Goal: Task Accomplishment & Management: Manage account settings

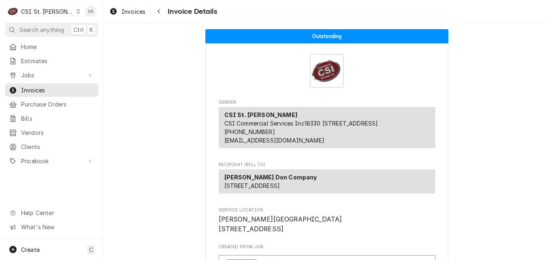
scroll to position [255, 0]
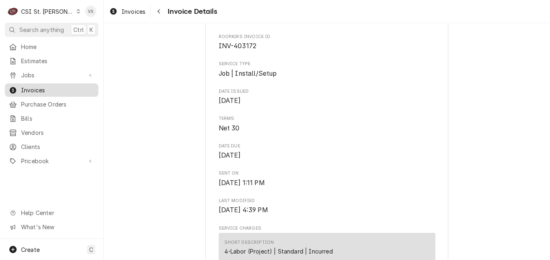
click at [60, 86] on span "Invoices" at bounding box center [57, 90] width 73 height 8
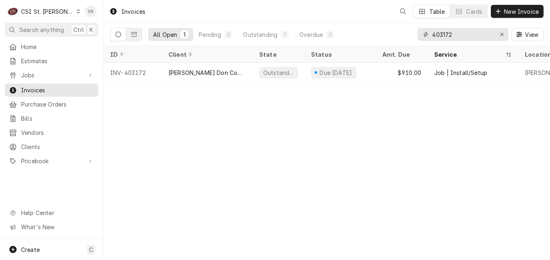
click at [423, 34] on div "403172" at bounding box center [462, 34] width 91 height 13
type input "3"
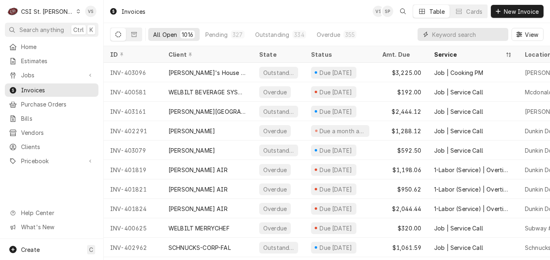
type input "0"
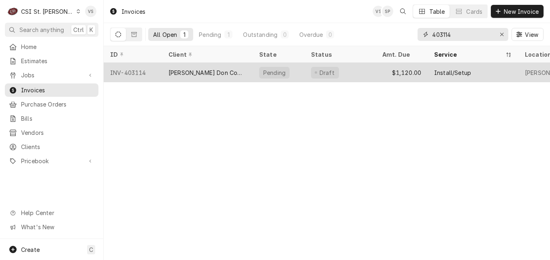
type input "403114"
click at [210, 68] on div "[PERSON_NAME] Don Company" at bounding box center [207, 72] width 78 height 8
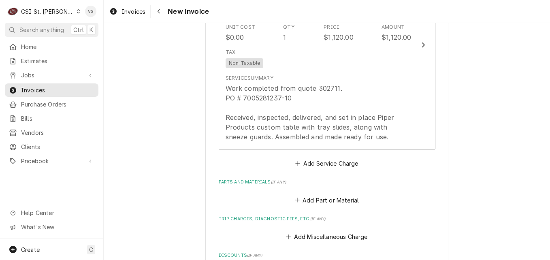
scroll to position [607, 0]
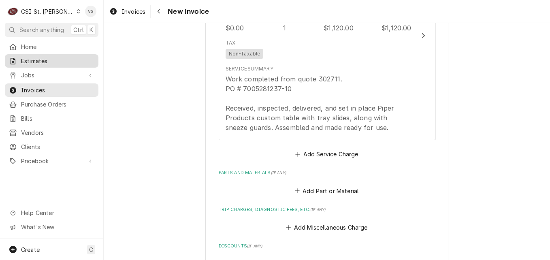
click at [48, 64] on link "Estimates" at bounding box center [51, 60] width 93 height 13
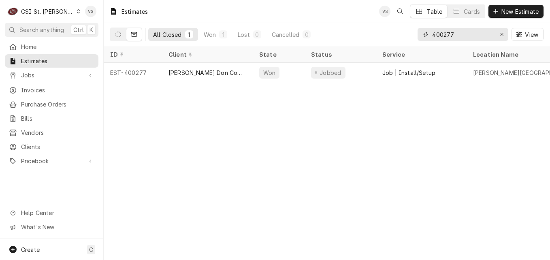
click at [453, 33] on input "400277" at bounding box center [462, 34] width 61 height 13
drag, startPoint x: 453, startPoint y: 33, endPoint x: 467, endPoint y: 34, distance: 13.4
click at [446, 34] on input "400277" at bounding box center [462, 34] width 61 height 13
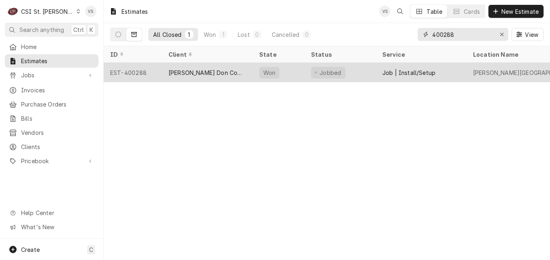
type input "400288"
click at [200, 68] on div "[PERSON_NAME] Don Company" at bounding box center [207, 72] width 78 height 8
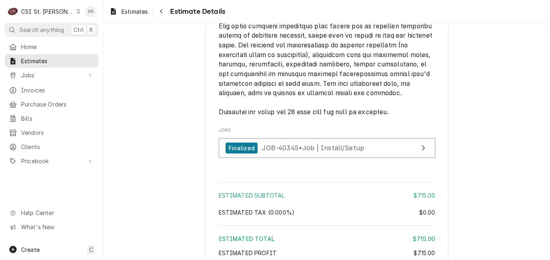
scroll to position [1133, 0]
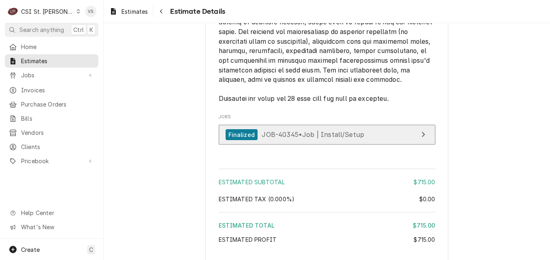
click at [294, 138] on span "JOB-40345 • Job | Install/Setup" at bounding box center [312, 134] width 102 height 8
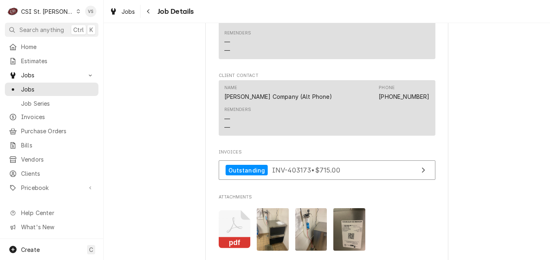
scroll to position [728, 0]
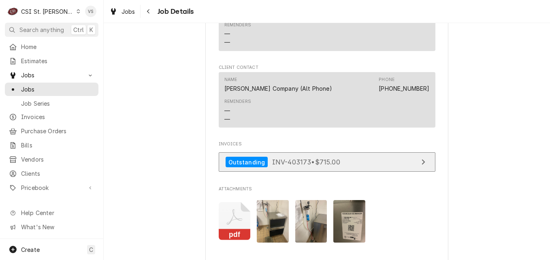
click at [362, 172] on link "Outstanding INV-403173 • $715.00" at bounding box center [327, 162] width 217 height 20
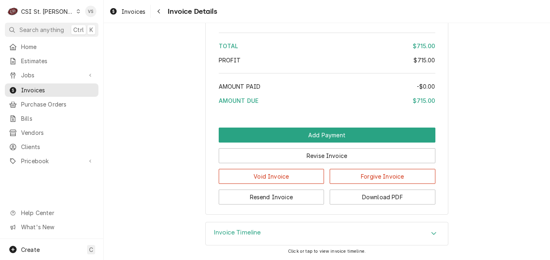
scroll to position [1264, 0]
click at [427, 233] on div "Accordion Header" at bounding box center [433, 234] width 12 height 10
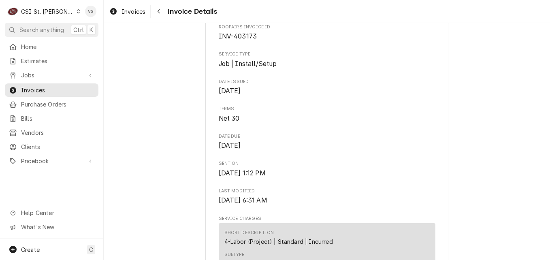
scroll to position [224, 0]
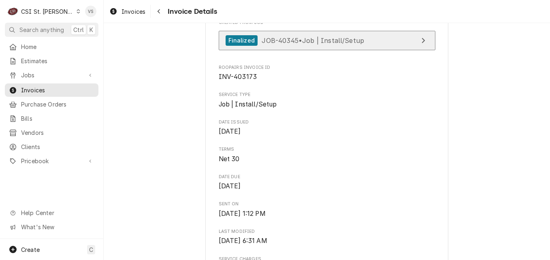
click at [322, 44] on span "JOB-40345 • Job | Install/Setup" at bounding box center [312, 40] width 102 height 8
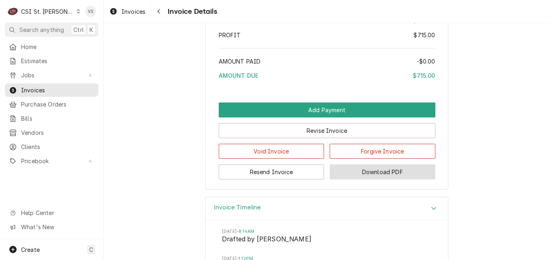
scroll to position [1276, 0]
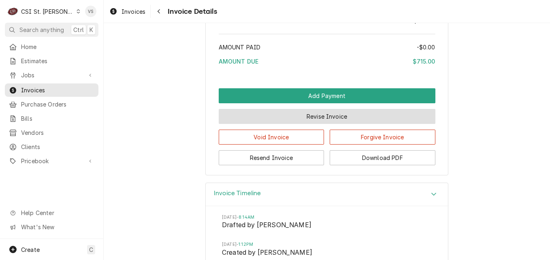
click at [308, 124] on button "Revise Invoice" at bounding box center [327, 116] width 217 height 15
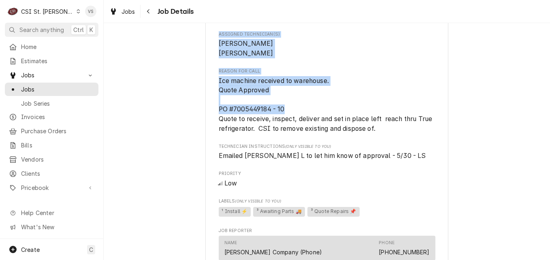
scroll to position [441, 0]
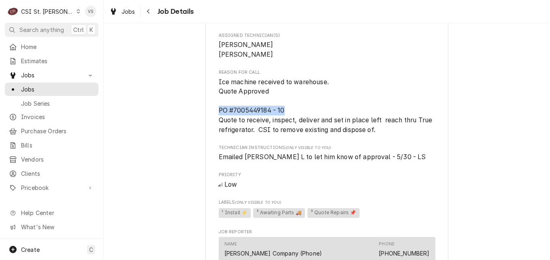
drag, startPoint x: 284, startPoint y: 33, endPoint x: 209, endPoint y: 119, distance: 113.9
click at [209, 119] on div "Edward Don Company Daniel Boone Elementary / 201 W Highway D, Wentzville, MO 63…" at bounding box center [326, 115] width 243 height 1009
drag, startPoint x: 209, startPoint y: 119, endPoint x: 223, endPoint y: 122, distance: 13.7
copy span "PO #7005449184 - 10"
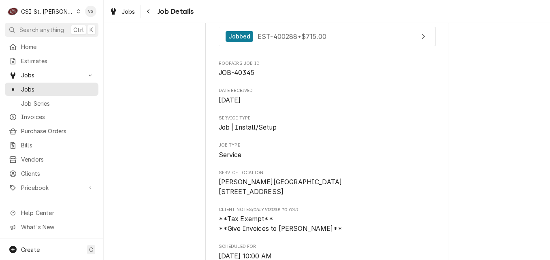
scroll to position [0, 0]
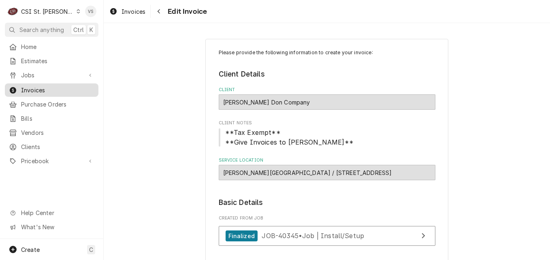
click at [61, 90] on span "Invoices" at bounding box center [57, 90] width 73 height 8
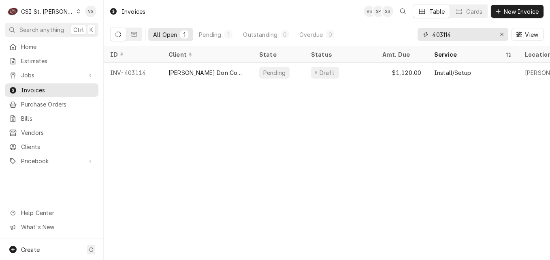
drag, startPoint x: 456, startPoint y: 33, endPoint x: 449, endPoint y: 35, distance: 7.7
click at [420, 36] on div "403114" at bounding box center [462, 34] width 91 height 13
type input "4"
type input "03173"
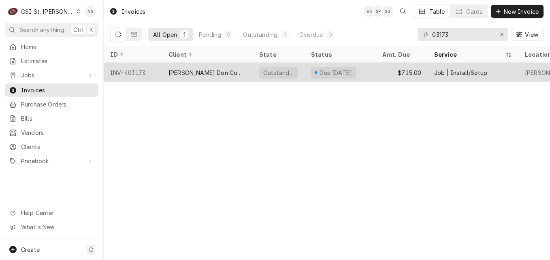
click at [204, 73] on div "[PERSON_NAME] Don Company" at bounding box center [207, 72] width 78 height 8
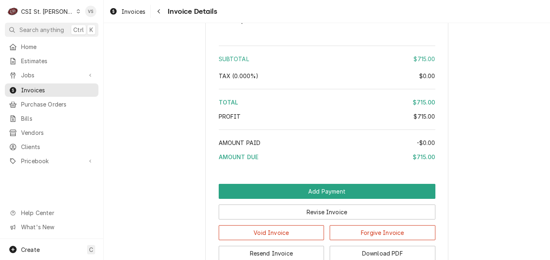
scroll to position [1223, 0]
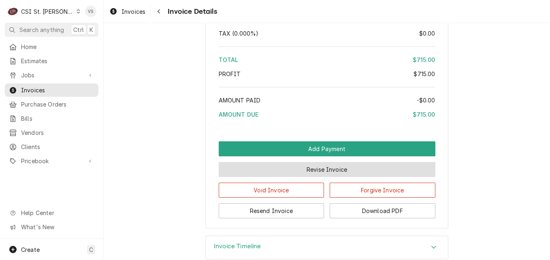
click at [310, 177] on button "Revise Invoice" at bounding box center [327, 169] width 217 height 15
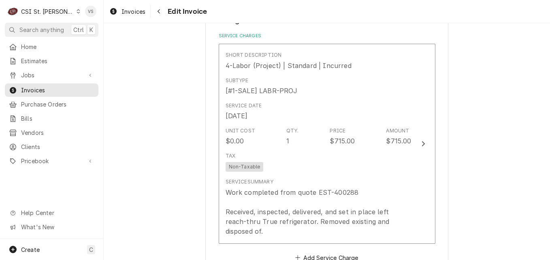
scroll to position [567, 0]
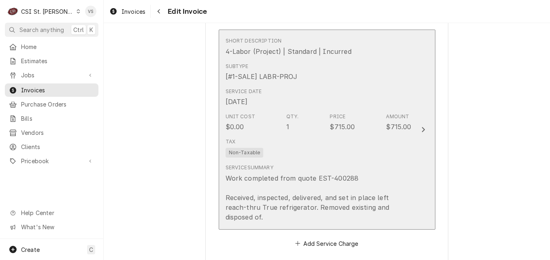
click at [370, 149] on div "Tax Non-Taxable" at bounding box center [318, 148] width 186 height 26
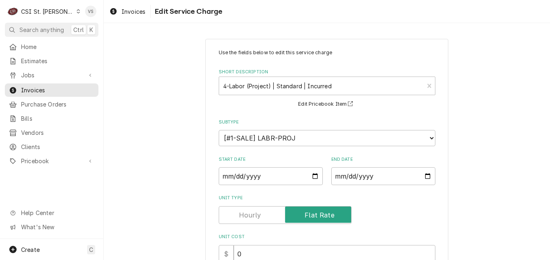
scroll to position [218, 0]
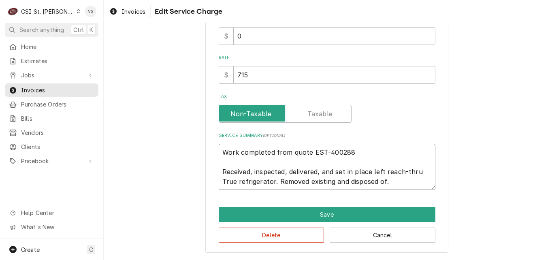
click at [219, 149] on textarea "Work completed from quote EST-400288 Received, inspected, delivered, and set in…" at bounding box center [327, 167] width 217 height 46
click at [219, 150] on textarea "Work completed from quote EST-400288 Received, inspected, delivered, and set in…" at bounding box center [327, 167] width 217 height 46
type textarea "x"
type textarea "Work completed from quote EST-400288 Received, inspected, delivered, and set in…"
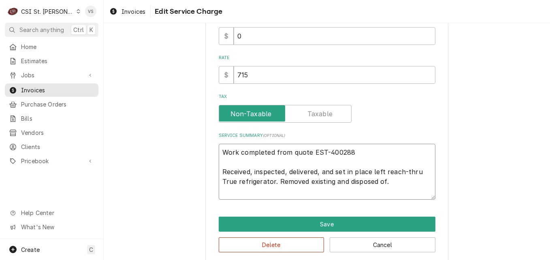
paste textarea "PO #7005449184 - 10"
type textarea "x"
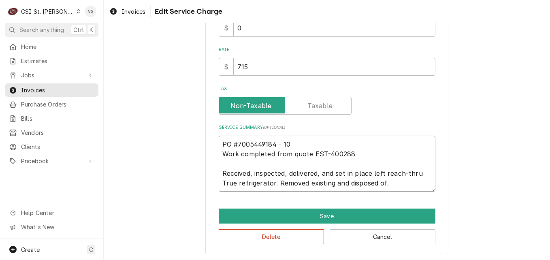
scroll to position [227, 0]
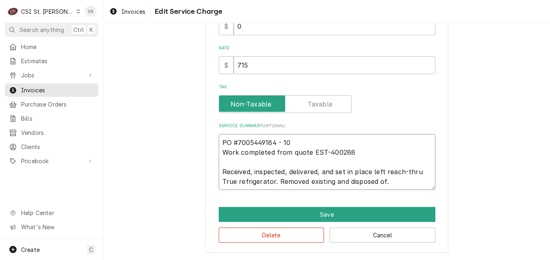
drag, startPoint x: 287, startPoint y: 143, endPoint x: 220, endPoint y: 141, distance: 66.8
click at [220, 141] on textarea "PO #7005449184 - 10 Work completed from quote EST-400288 Received, inspected, d…" at bounding box center [327, 162] width 217 height 56
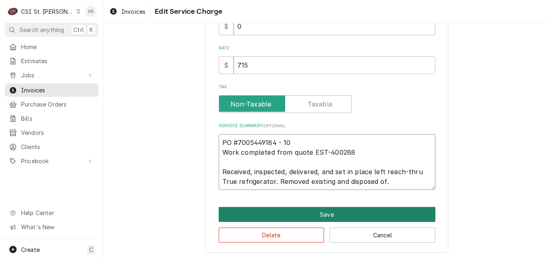
type textarea "PO #7005449184 - 10 Work completed from quote EST-400288 Received, inspected, d…"
click at [324, 215] on button "Save" at bounding box center [327, 214] width 217 height 15
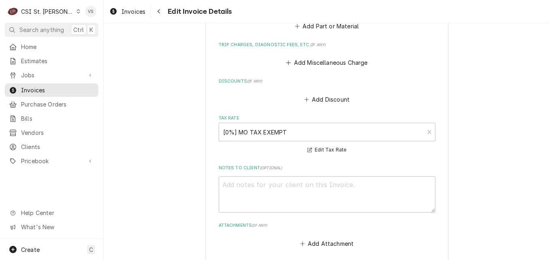
scroll to position [921, 0]
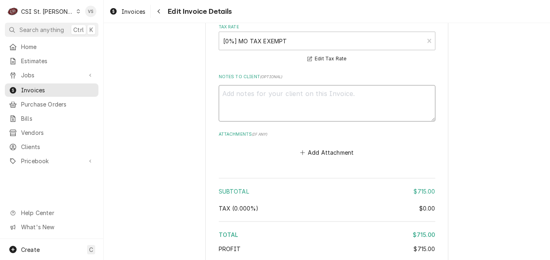
click at [227, 87] on textarea "Notes to Client ( optional )" at bounding box center [327, 103] width 217 height 36
paste textarea "PO #7005449184 - 10"
type textarea "x"
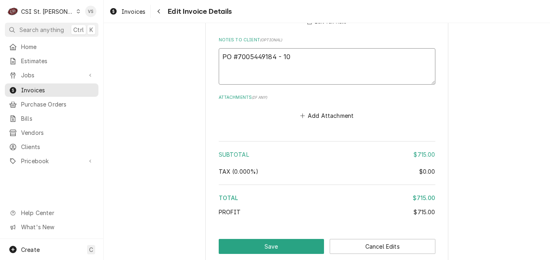
scroll to position [958, 0]
type textarea "PO #7005449184 - 10"
click at [281, 239] on button "Save" at bounding box center [272, 246] width 106 height 15
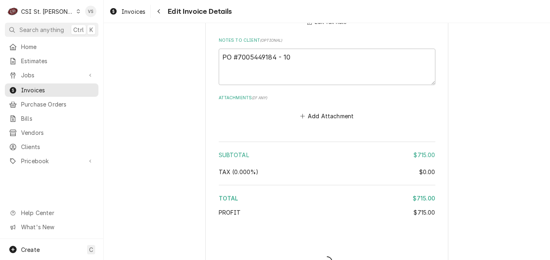
type textarea "x"
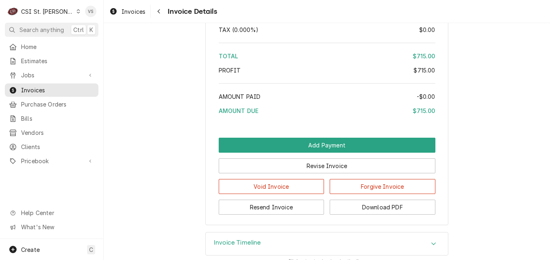
scroll to position [1300, 0]
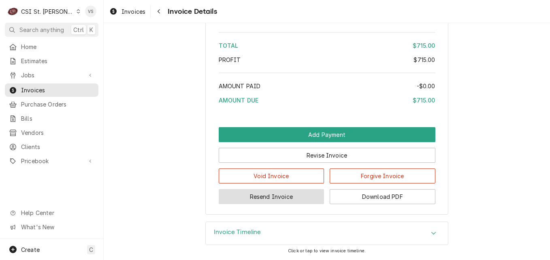
click at [282, 198] on button "Resend Invoice" at bounding box center [272, 196] width 106 height 15
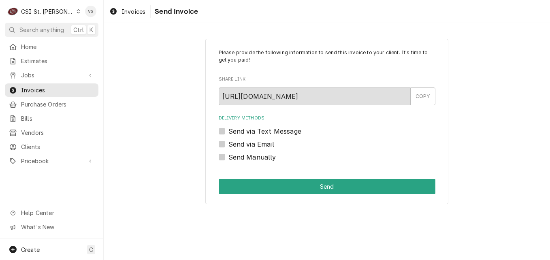
click at [228, 144] on label "Send via Email" at bounding box center [251, 144] width 46 height 10
click at [228, 144] on input "Send via Email" at bounding box center [336, 148] width 217 height 18
checkbox input "true"
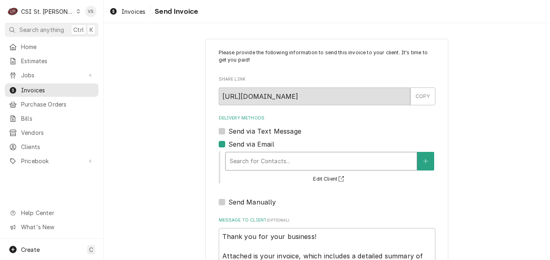
click at [246, 160] on div "Delivery Methods" at bounding box center [320, 161] width 183 height 15
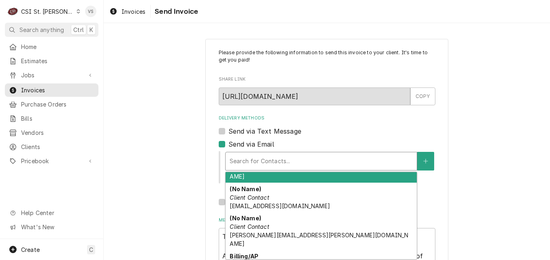
scroll to position [60, 0]
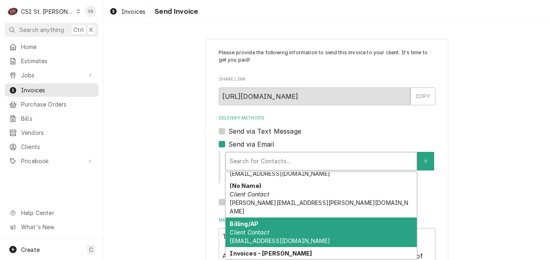
click at [263, 229] on em "Client Contact" at bounding box center [248, 232] width 39 height 7
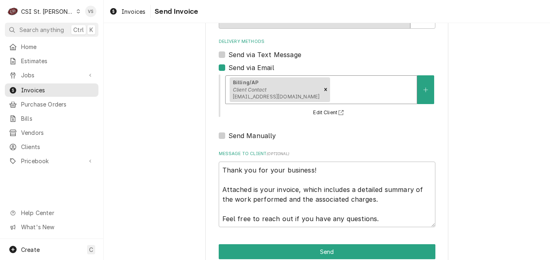
scroll to position [81, 0]
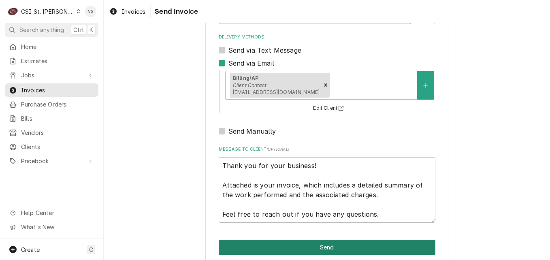
click at [281, 244] on button "Send" at bounding box center [327, 247] width 217 height 15
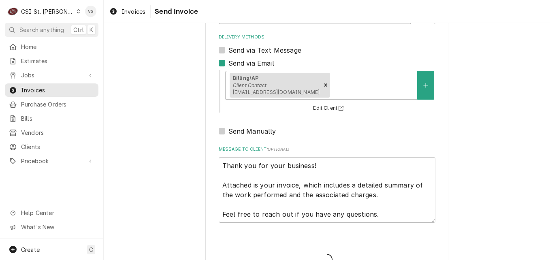
type textarea "x"
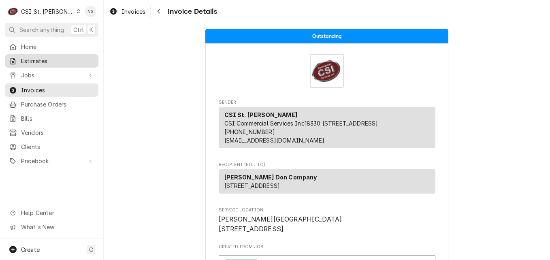
click at [49, 60] on span "Estimates" at bounding box center [57, 61] width 73 height 8
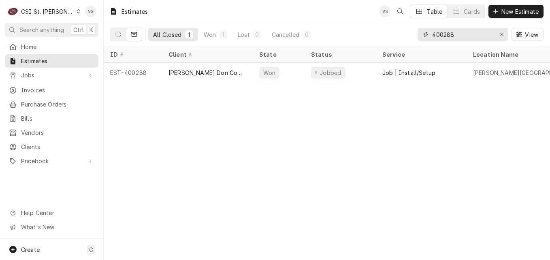
click at [454, 34] on input "400288" at bounding box center [462, 34] width 61 height 13
click at [459, 34] on input "400288" at bounding box center [462, 34] width 61 height 13
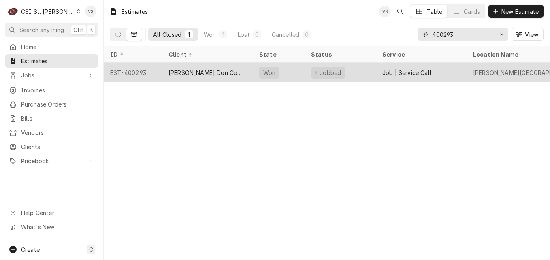
type input "400293"
click at [225, 70] on div "[PERSON_NAME] Don Company" at bounding box center [207, 72] width 78 height 8
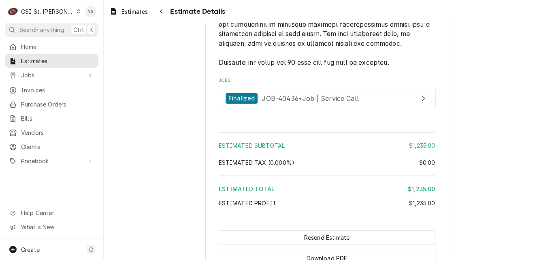
scroll to position [1093, 0]
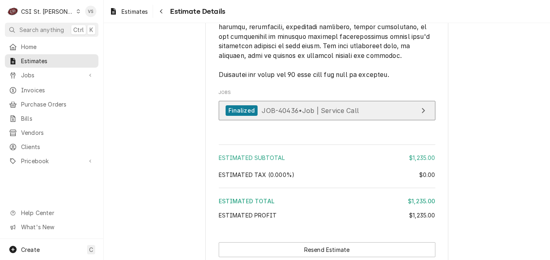
click at [293, 114] on span "JOB-40436 • Job | Service Call" at bounding box center [309, 110] width 97 height 8
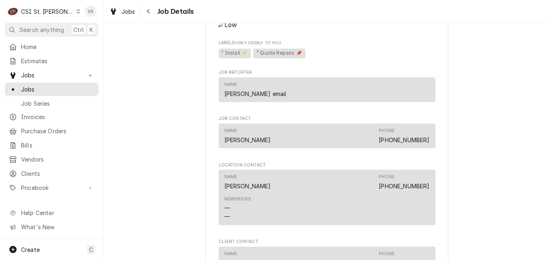
scroll to position [728, 0]
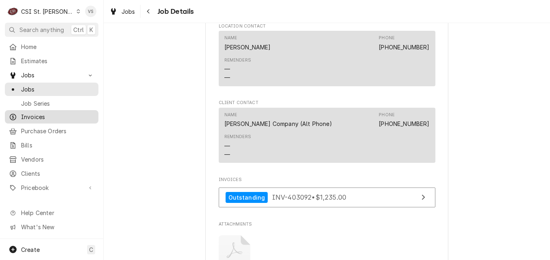
click at [30, 115] on span "Invoices" at bounding box center [57, 117] width 73 height 8
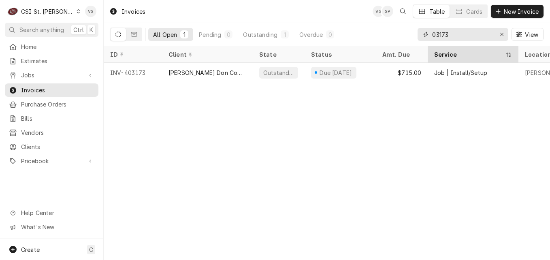
drag, startPoint x: 452, startPoint y: 32, endPoint x: 428, endPoint y: 48, distance: 28.4
click at [427, 33] on div "03173" at bounding box center [462, 34] width 91 height 13
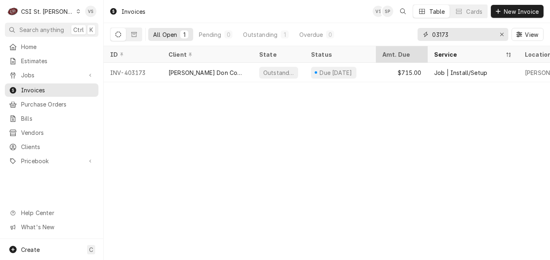
type input "4"
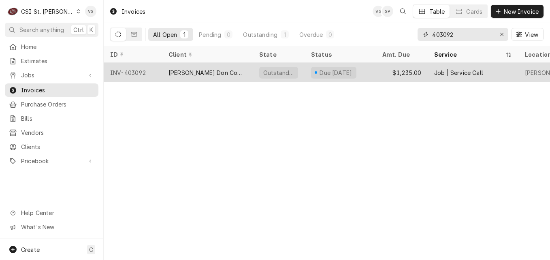
type input "403092"
click at [197, 70] on div "[PERSON_NAME] Don Company" at bounding box center [207, 72] width 78 height 8
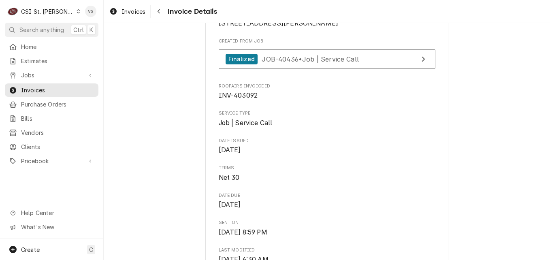
scroll to position [202, 0]
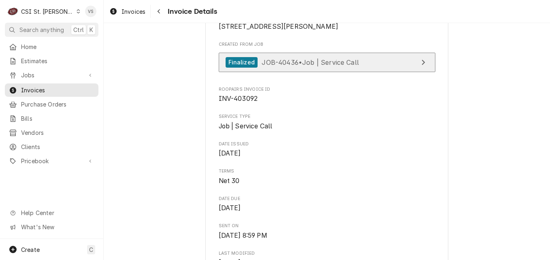
click at [330, 66] on span "JOB-40436 • Job | Service Call" at bounding box center [309, 62] width 97 height 8
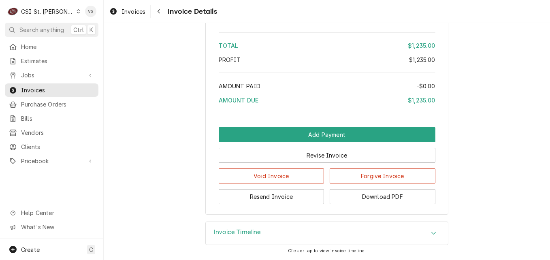
scroll to position [1242, 0]
click at [431, 233] on icon "Accordion Header" at bounding box center [433, 233] width 5 height 3
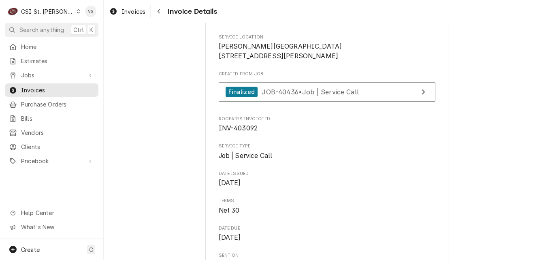
scroll to position [161, 0]
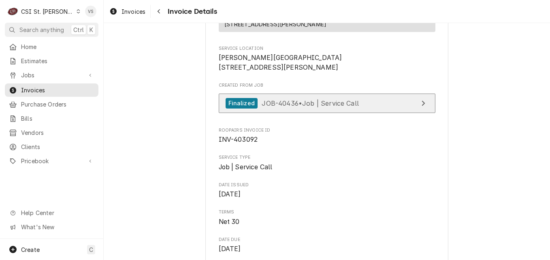
click at [330, 107] on span "JOB-40436 • Job | Service Call" at bounding box center [309, 103] width 97 height 8
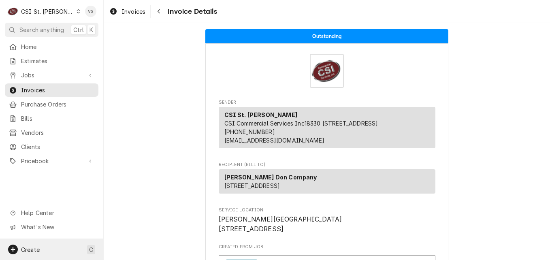
scroll to position [218, 0]
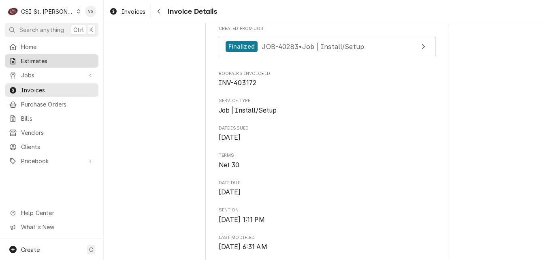
click at [29, 61] on span "Estimates" at bounding box center [57, 61] width 73 height 8
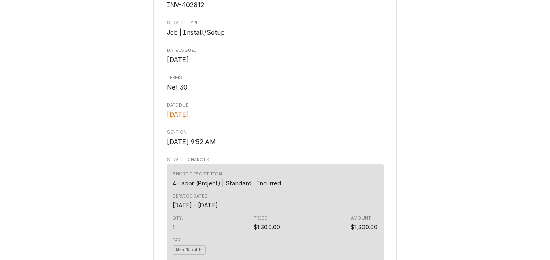
scroll to position [232, 0]
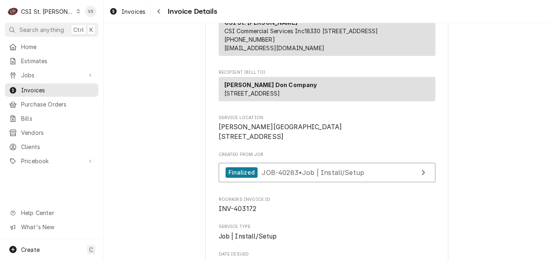
scroll to position [121, 0]
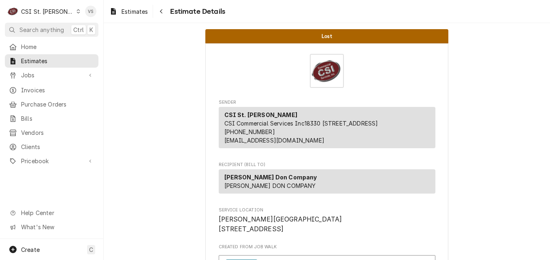
scroll to position [137, 0]
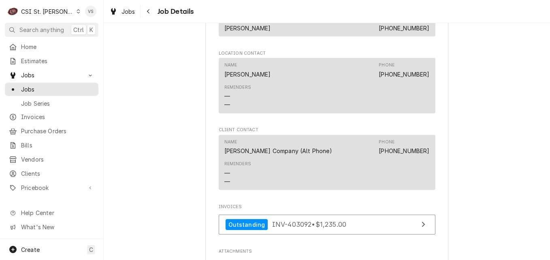
scroll to position [809, 0]
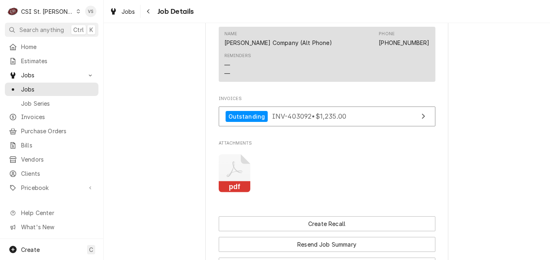
click at [230, 191] on rect "Attachments" at bounding box center [235, 186] width 32 height 11
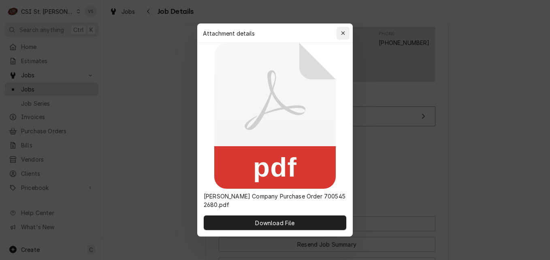
click at [341, 34] on icon "button" at bounding box center [343, 33] width 4 height 6
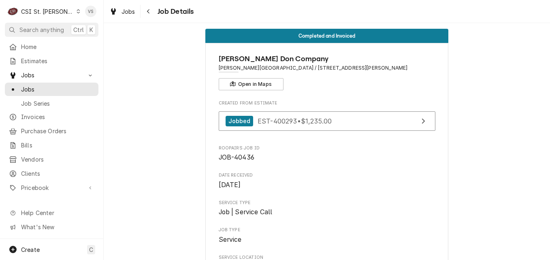
scroll to position [0, 0]
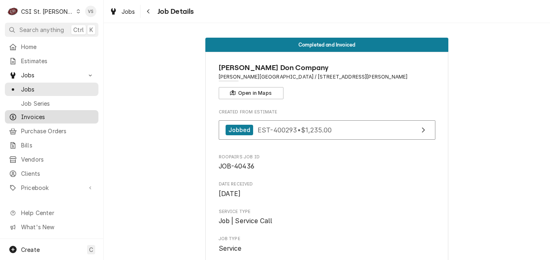
click at [36, 115] on span "Invoices" at bounding box center [57, 117] width 73 height 8
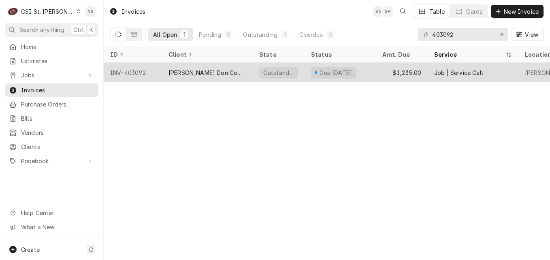
click at [184, 73] on div "[PERSON_NAME] Don Company" at bounding box center [207, 72] width 78 height 8
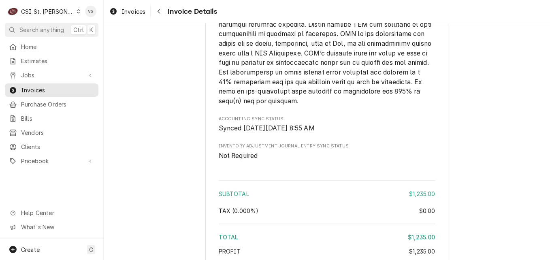
scroll to position [1174, 0]
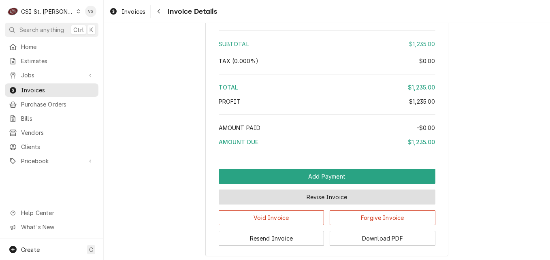
click at [293, 204] on button "Revise Invoice" at bounding box center [327, 196] width 217 height 15
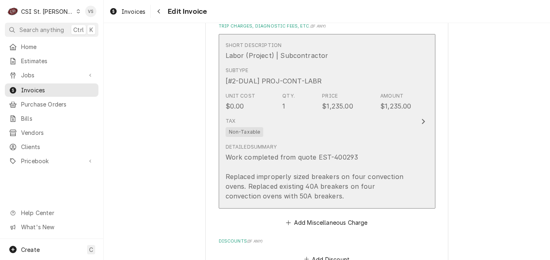
scroll to position [567, 0]
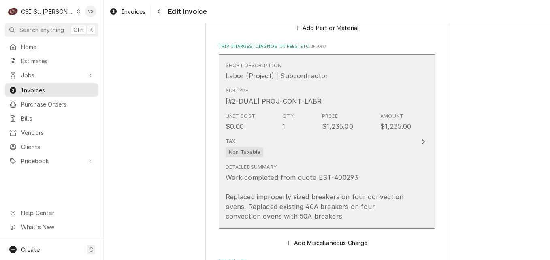
click at [395, 141] on div "Tax Non-Taxable" at bounding box center [318, 147] width 186 height 26
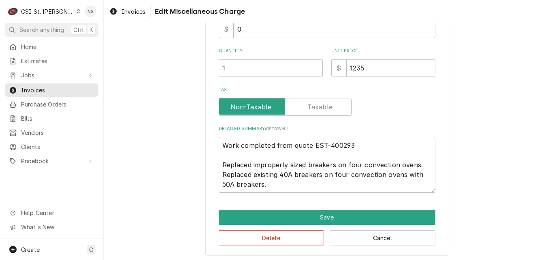
scroll to position [150, 0]
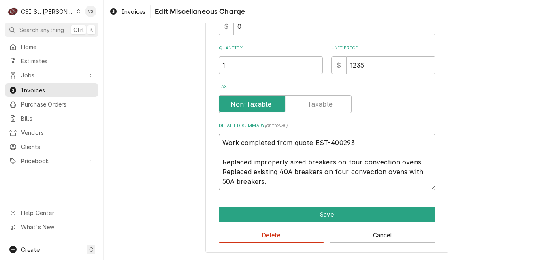
click at [219, 141] on textarea "Work completed from quote EST-400293 Replaced improperly sized breakers on four…" at bounding box center [327, 162] width 217 height 56
type textarea "x"
type textarea "Work completed from quote EST-400293 Replaced improperly sized breakers on four…"
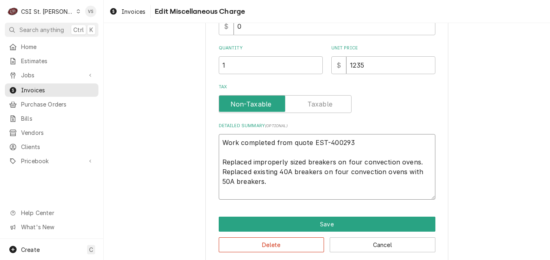
click at [230, 140] on textarea "Work completed from quote EST-400293 Replaced improperly sized breakers on four…" at bounding box center [327, 167] width 217 height 66
paste textarea "PO #7005449184 - 10"
type textarea "x"
type textarea "PO #7005449184 - 10 Work completed from quote EST-400293 Replaced improperly si…"
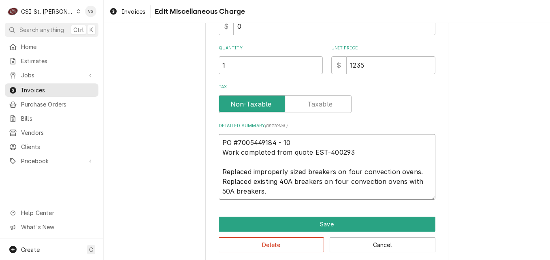
drag, startPoint x: 296, startPoint y: 143, endPoint x: 236, endPoint y: 138, distance: 60.6
click at [236, 138] on textarea "PO #7005449184 - 10 Work completed from quote EST-400293 Replaced improperly si…" at bounding box center [327, 167] width 217 height 66
type textarea "x"
type textarea "PO #7 Work completed from quote EST-400293 Replaced improperly sized breakers o…"
type textarea "x"
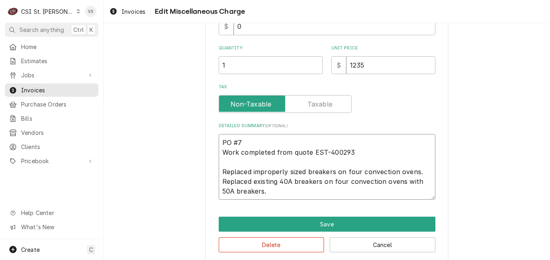
type textarea "PO #70 Work completed from quote EST-400293 Replaced improperly sized breakers …"
type textarea "x"
type textarea "PO #700 Work completed from quote EST-400293 Replaced improperly sized breakers…"
type textarea "x"
type textarea "PO #7005 Work completed from quote EST-400293 Replaced improperly sized breaker…"
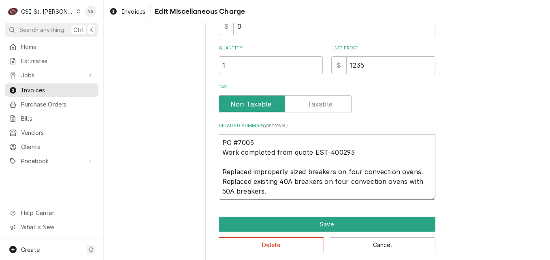
type textarea "x"
type textarea "PO #70054 Work completed from quote EST-400293 Replaced improperly sized breake…"
type textarea "x"
type textarea "PO #700545 Work completed from quote EST-400293 Replaced improperly sized break…"
type textarea "x"
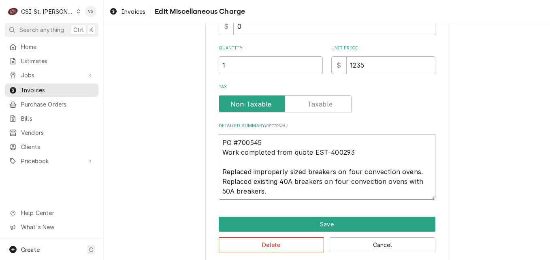
type textarea "PO #7005452 Work completed from quote EST-400293 Replaced improperly sized brea…"
type textarea "x"
type textarea "PO #70054526 Work completed from quote EST-400293 Replaced improperly sized bre…"
type textarea "x"
type textarea "PO #700545268 Work completed from quote EST-400293 Replaced improperly sized br…"
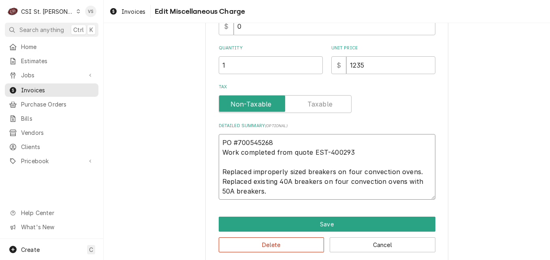
type textarea "x"
type textarea "PO #7005452680 Work completed from quote EST-400293 Replaced improperly sized b…"
type textarea "x"
type textarea "PO #7005452680- Work completed from quote EST-400293 Replaced improperly sized …"
type textarea "x"
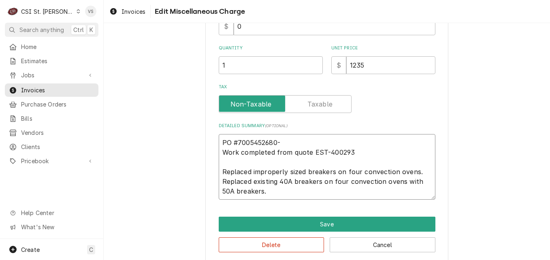
type textarea "PO #7005452680-1 Work completed from quote EST-400293 Replaced improperly sized…"
type textarea "x"
drag, startPoint x: 293, startPoint y: 145, endPoint x: 211, endPoint y: 136, distance: 83.1
click at [211, 136] on div "Use the fields below to edit this miscellaneous charge Short Description Labor …" at bounding box center [326, 76] width 243 height 374
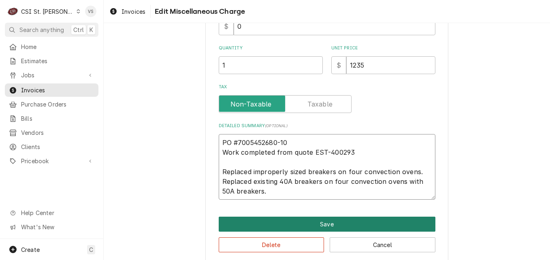
type textarea "PO #7005452680-10 Work completed from quote EST-400293 Replaced improperly size…"
click at [334, 227] on button "Save" at bounding box center [327, 224] width 217 height 15
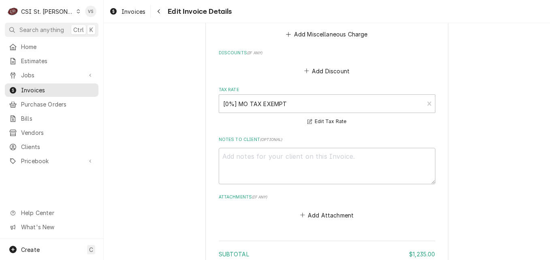
scroll to position [762, 0]
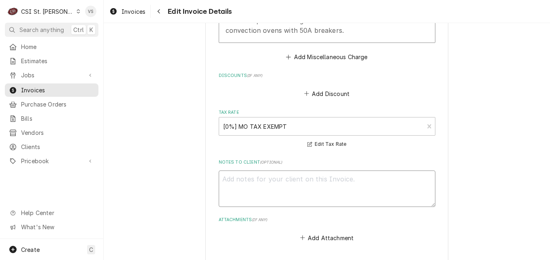
click at [237, 172] on textarea "Notes to Client ( optional )" at bounding box center [327, 188] width 217 height 36
paste textarea "PO #7005452680-10"
type textarea "x"
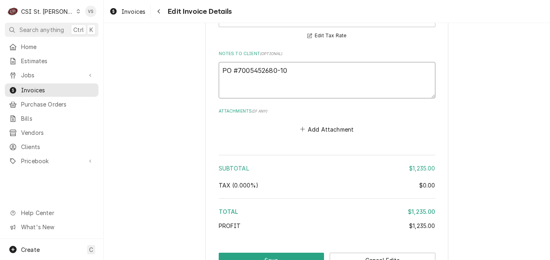
scroll to position [924, 0]
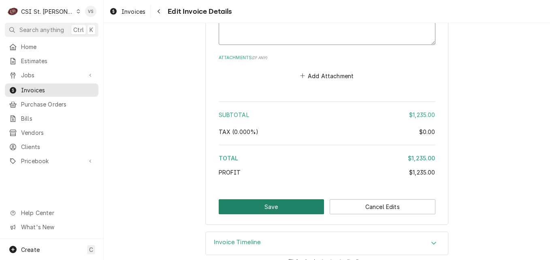
type textarea "PO #7005452680-10"
click at [268, 199] on button "Save" at bounding box center [272, 206] width 106 height 15
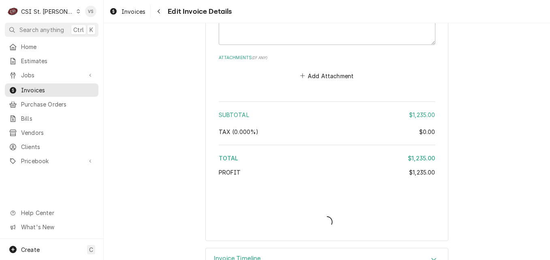
type textarea "x"
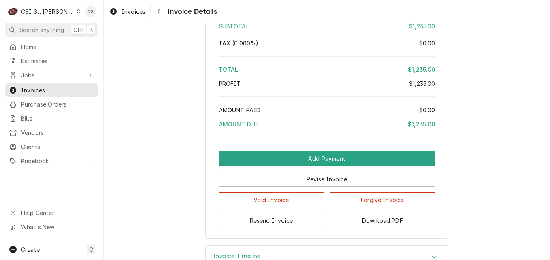
scroll to position [1278, 0]
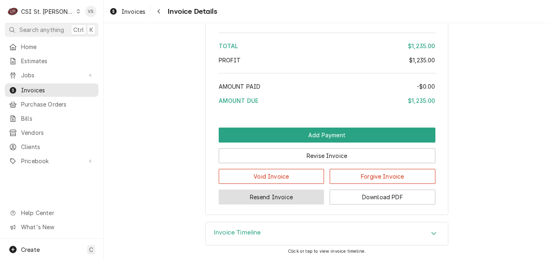
click at [282, 200] on button "Resend Invoice" at bounding box center [272, 196] width 106 height 15
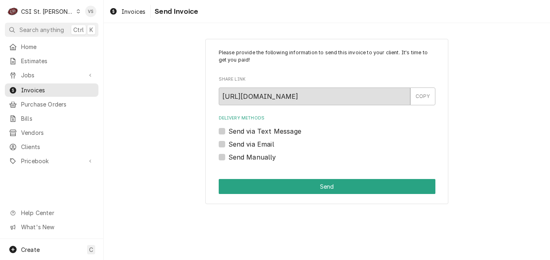
click at [228, 143] on label "Send via Email" at bounding box center [251, 144] width 46 height 10
click at [228, 143] on input "Send via Email" at bounding box center [336, 148] width 217 height 18
checkbox input "true"
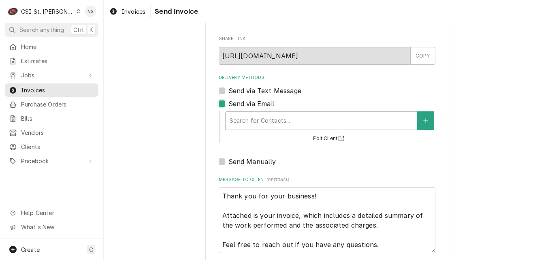
scroll to position [81, 0]
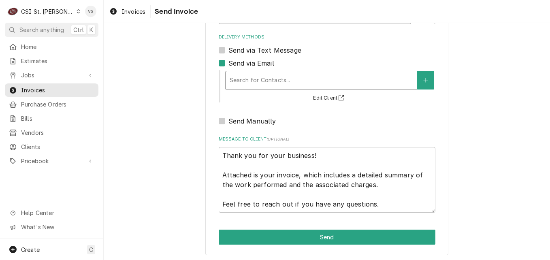
click at [257, 122] on label "Send Manually" at bounding box center [252, 121] width 48 height 10
click at [257, 122] on input "Send Manually" at bounding box center [336, 125] width 217 height 18
checkbox input "true"
click at [246, 82] on div "Delivery Methods" at bounding box center [320, 80] width 183 height 15
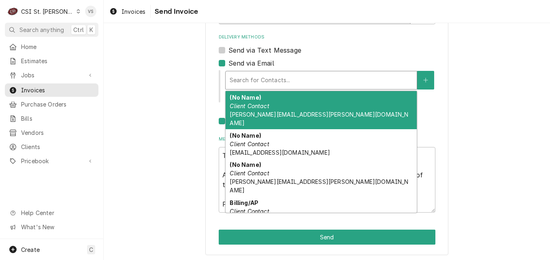
click at [251, 110] on div "(No Name) Client Contact vicky.stuesse@csi1.com" at bounding box center [320, 110] width 191 height 38
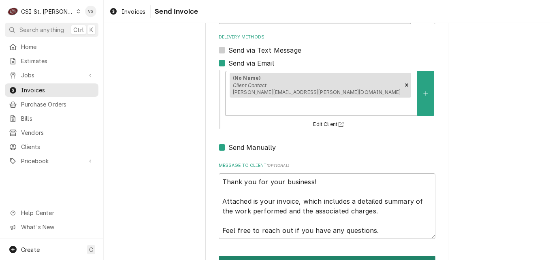
click at [273, 256] on button "Send" at bounding box center [327, 263] width 217 height 15
type textarea "x"
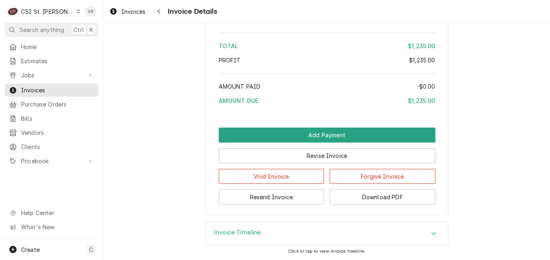
scroll to position [1278, 0]
click at [369, 198] on button "Download PDF" at bounding box center [382, 196] width 106 height 15
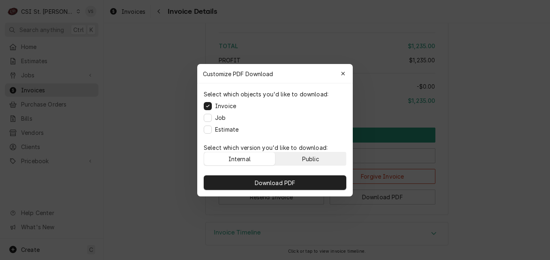
click at [293, 156] on button "Public" at bounding box center [310, 158] width 71 height 13
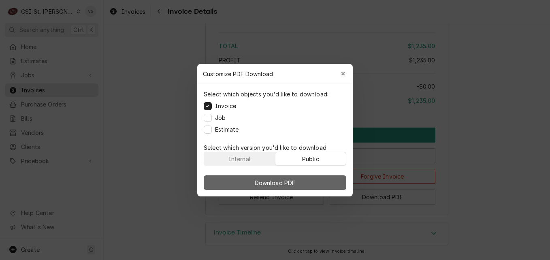
click at [276, 181] on span "Download PDF" at bounding box center [275, 182] width 44 height 8
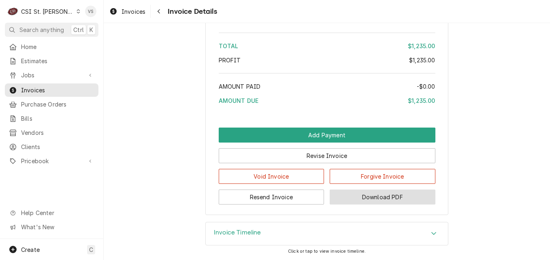
click at [359, 192] on button "Download PDF" at bounding box center [382, 196] width 106 height 15
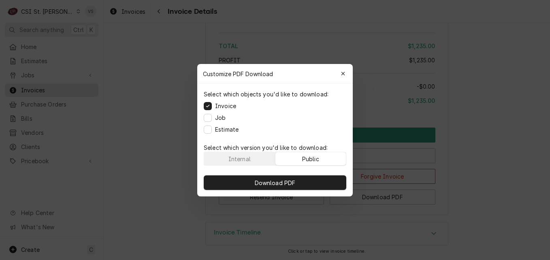
click at [325, 153] on button "Public" at bounding box center [310, 158] width 71 height 13
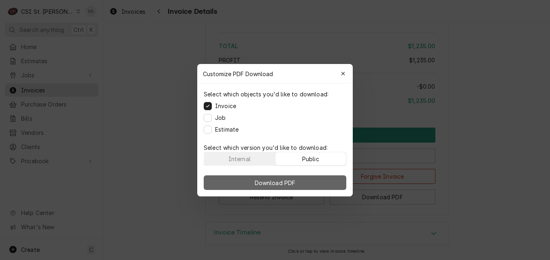
click at [325, 179] on button "Download PDF" at bounding box center [275, 182] width 142 height 15
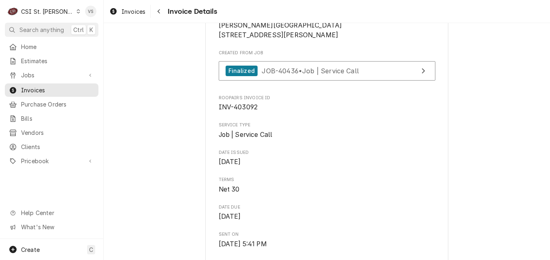
scroll to position [202, 0]
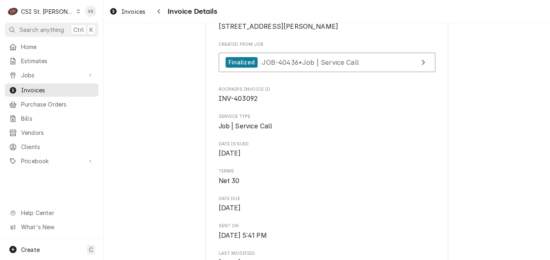
click at [34, 64] on link "Estimates" at bounding box center [51, 60] width 93 height 13
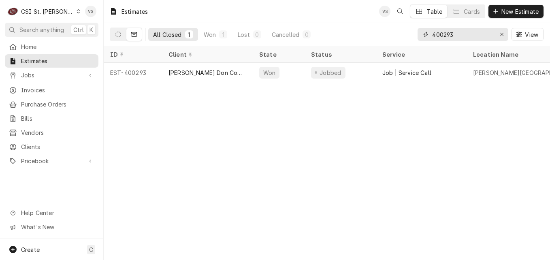
drag, startPoint x: 456, startPoint y: 34, endPoint x: 444, endPoint y: 34, distance: 12.5
click at [444, 34] on input "400293" at bounding box center [462, 34] width 61 height 13
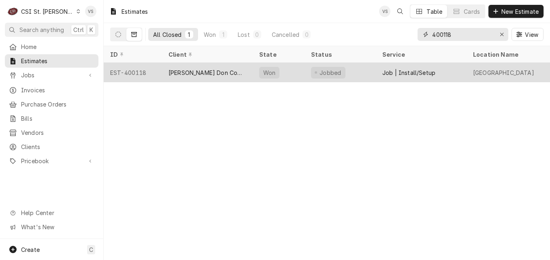
type input "400118"
click at [176, 70] on div "[PERSON_NAME] Don Company" at bounding box center [207, 72] width 78 height 8
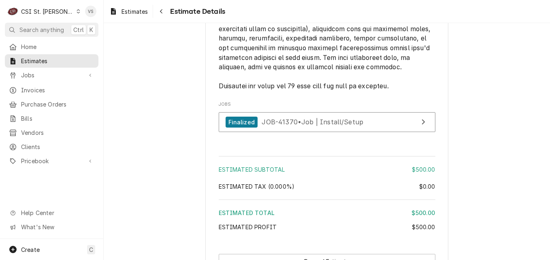
scroll to position [1214, 0]
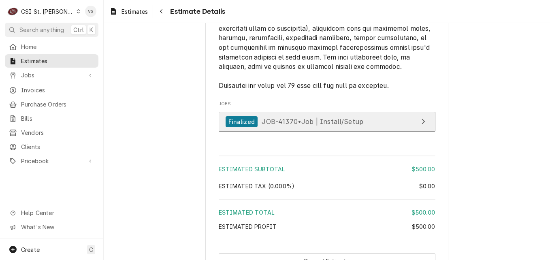
click at [278, 125] on span "JOB-41370 • Job | Install/Setup" at bounding box center [312, 121] width 102 height 8
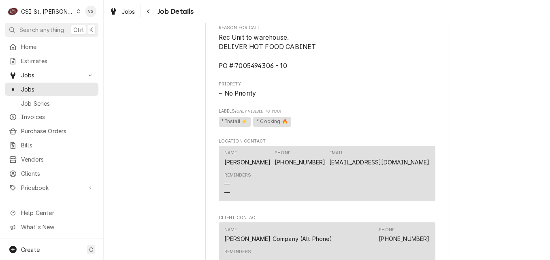
scroll to position [728, 0]
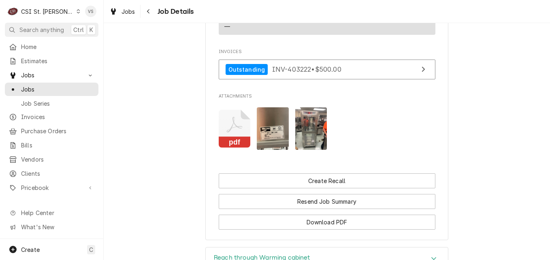
click at [228, 144] on icon "Attachments" at bounding box center [235, 129] width 32 height 38
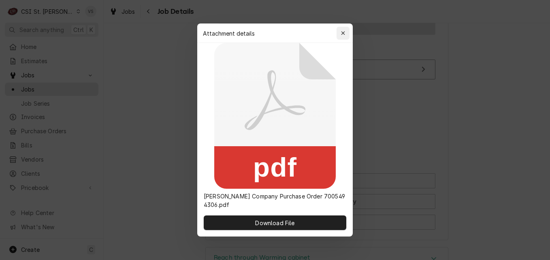
click at [342, 36] on icon "button" at bounding box center [343, 33] width 4 height 6
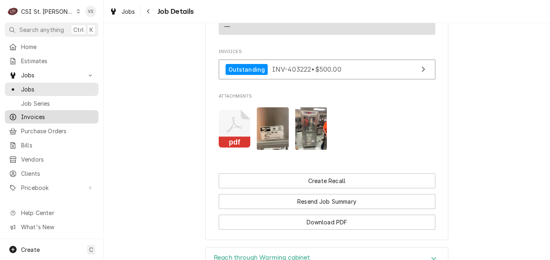
click at [45, 113] on span "Invoices" at bounding box center [57, 117] width 73 height 8
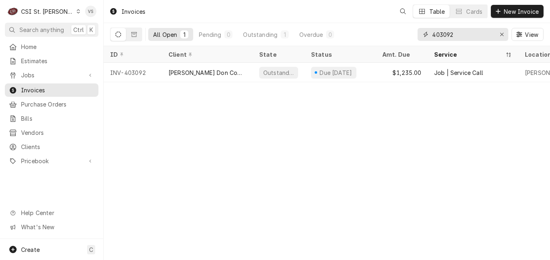
click at [456, 36] on input "403092" at bounding box center [462, 34] width 61 height 13
click at [444, 34] on input "403092" at bounding box center [462, 34] width 61 height 13
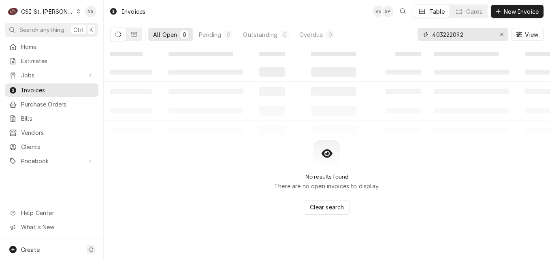
drag, startPoint x: 459, startPoint y: 35, endPoint x: 454, endPoint y: 36, distance: 4.5
click at [454, 36] on input "403222092" at bounding box center [462, 34] width 61 height 13
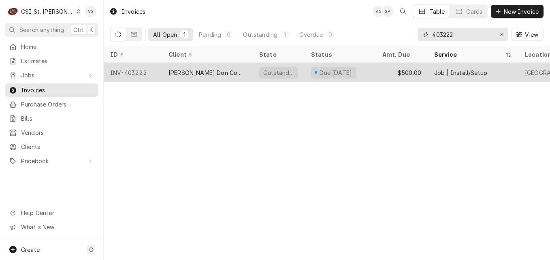
type input "403222"
click at [197, 74] on div "Edward Don Company" at bounding box center [207, 72] width 78 height 8
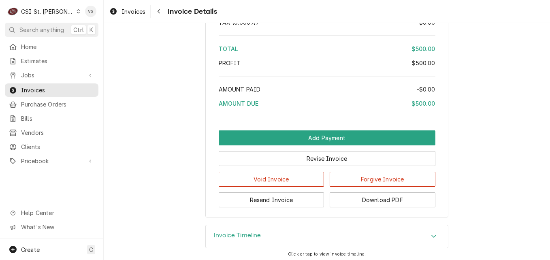
scroll to position [1272, 0]
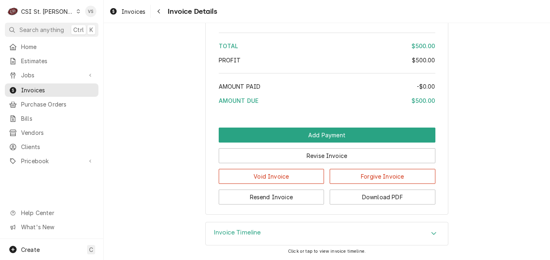
click at [432, 235] on icon "Accordion Header" at bounding box center [434, 233] width 6 height 6
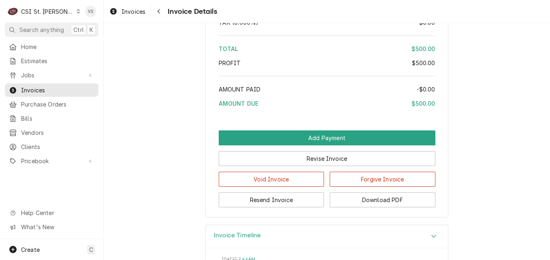
scroll to position [1244, 0]
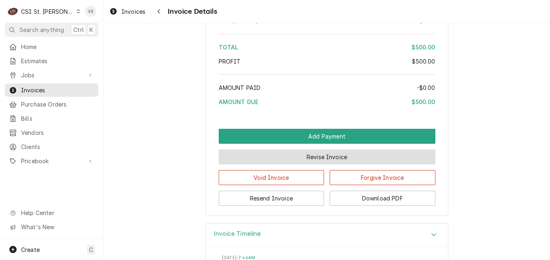
click at [347, 164] on button "Revise Invoice" at bounding box center [327, 156] width 217 height 15
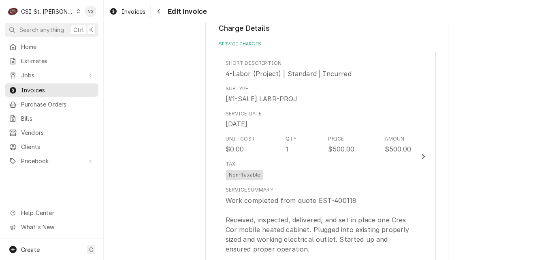
scroll to position [567, 0]
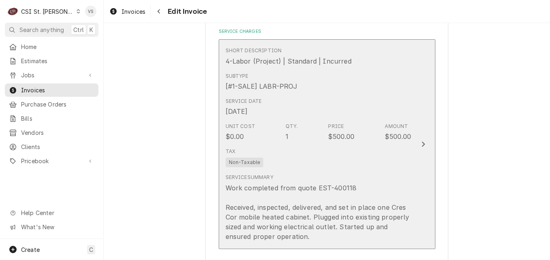
click at [398, 153] on div "Tax Non-Taxable" at bounding box center [318, 157] width 186 height 26
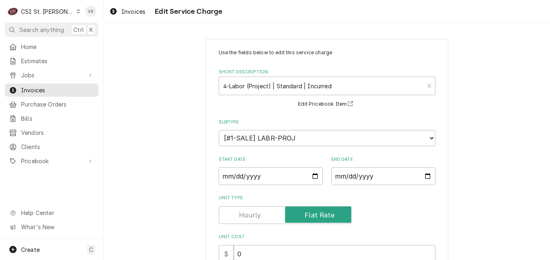
scroll to position [227, 0]
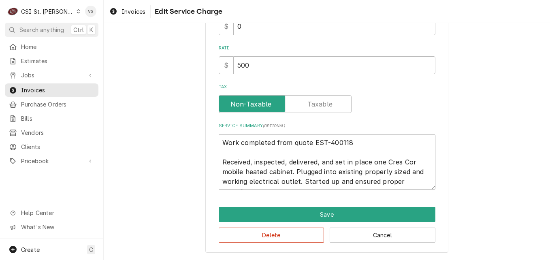
click at [220, 142] on textarea "Work completed from quote EST-400118 Received, inspected, delivered, and set in…" at bounding box center [327, 162] width 217 height 56
click at [219, 142] on textarea "Work completed from quote EST-400118 Received, inspected, delivered, and set in…" at bounding box center [327, 162] width 217 height 56
type textarea "x"
type textarea "Work completed from quote EST-400118 Received, inspected, delivered, and set in…"
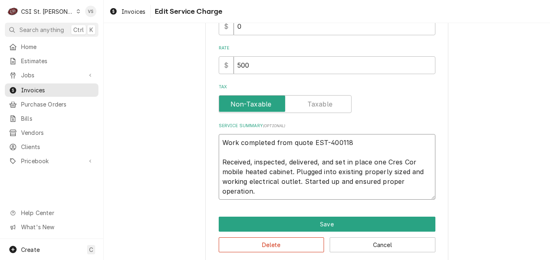
click at [219, 142] on textarea "Work completed from quote EST-400118 Received, inspected, delivered, and set in…" at bounding box center [327, 167] width 217 height 66
type textarea "x"
type textarea "P Work completed from quote EST-400118 Received, inspected, delivered, and set …"
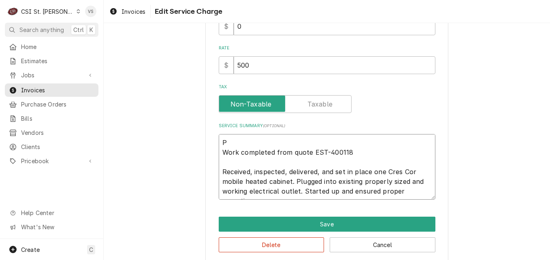
type textarea "x"
type textarea "Po Work completed from quote EST-400118 Received, inspected, delivered, and set…"
type textarea "x"
type textarea "Po Work completed from quote EST-400118 Received, inspected, delivered, and set…"
type textarea "x"
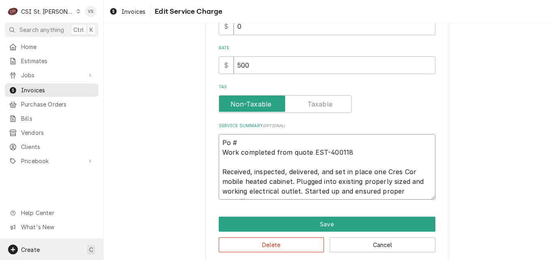
type textarea "Po # Work completed from quote EST-400118 Received, inspected, delivered, and s…"
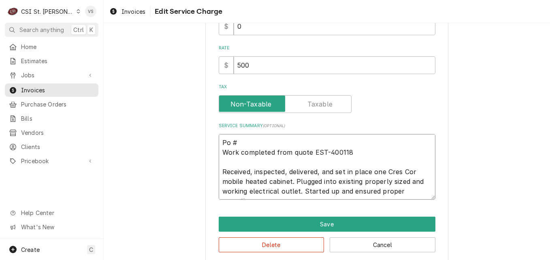
click at [235, 143] on textarea "Po # Work completed from quote EST-400118 Received, inspected, delivered, and s…" at bounding box center [327, 167] width 217 height 66
paste textarea "7005494306-10"
type textarea "x"
drag, startPoint x: 287, startPoint y: 142, endPoint x: 214, endPoint y: 137, distance: 72.2
click at [214, 137] on div "Use the fields below to edit this service charge Short Description 4-Labor (Pro…" at bounding box center [326, 36] width 243 height 451
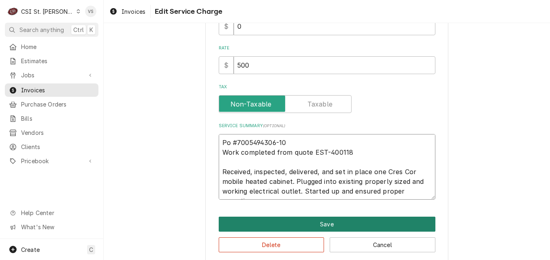
type textarea "Po #7005494306-10 Work completed from quote EST-400118 Received, inspected, del…"
click at [314, 218] on button "Save" at bounding box center [327, 224] width 217 height 15
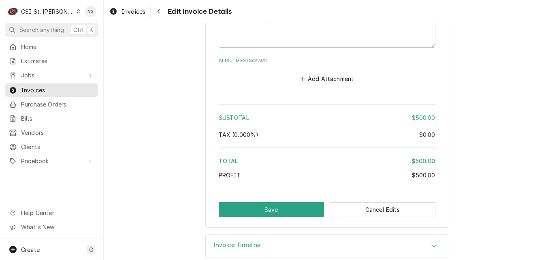
scroll to position [1017, 0]
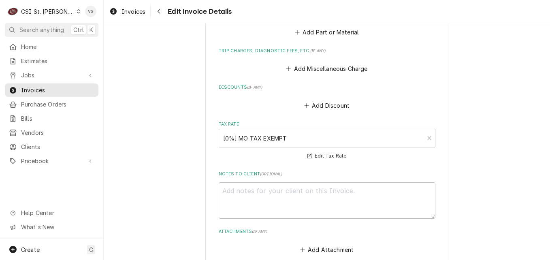
scroll to position [856, 0]
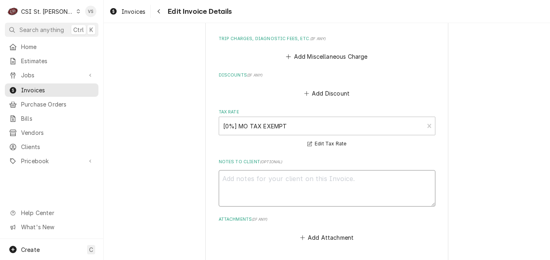
click at [237, 170] on textarea "Notes to Client ( optional )" at bounding box center [327, 188] width 217 height 36
paste textarea "Po #7005494306-10"
type textarea "x"
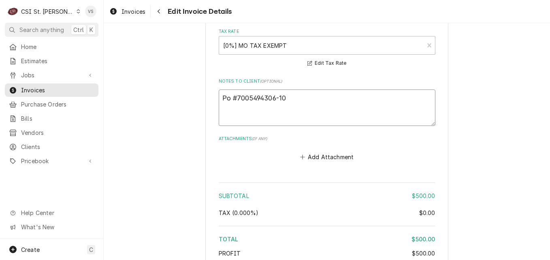
scroll to position [1017, 0]
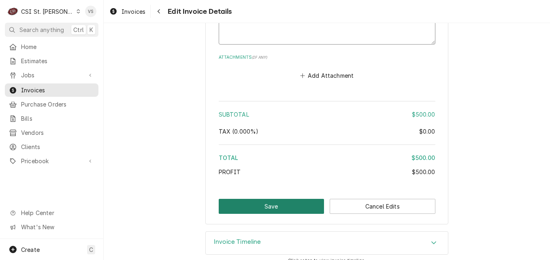
type textarea "Po #7005494306-10"
click at [288, 199] on button "Save" at bounding box center [272, 206] width 106 height 15
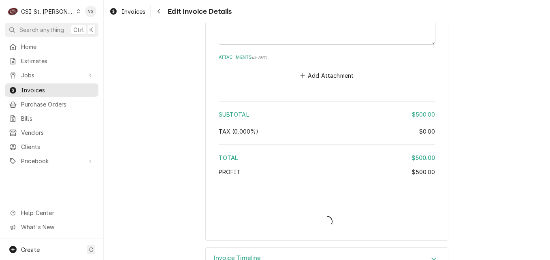
type textarea "x"
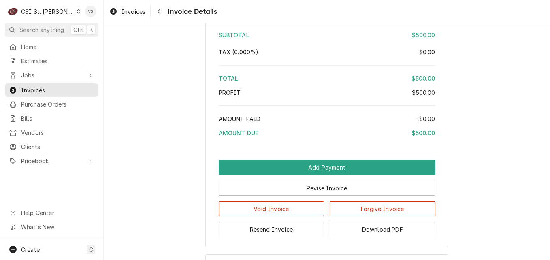
scroll to position [1295, 0]
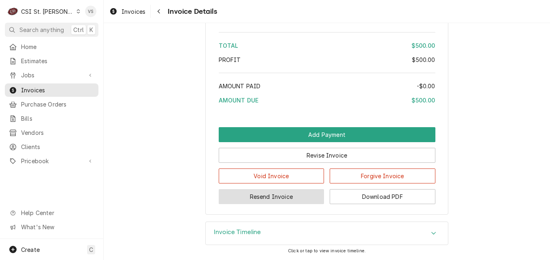
click at [276, 204] on button "Resend Invoice" at bounding box center [272, 196] width 106 height 15
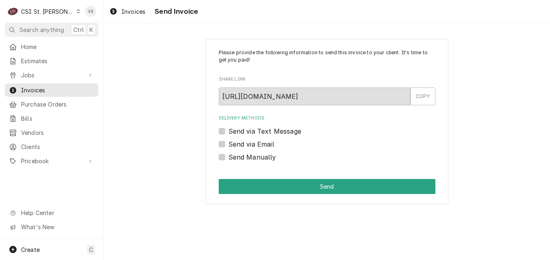
click at [228, 146] on label "Send via Email" at bounding box center [251, 144] width 46 height 10
click at [228, 146] on input "Send via Email" at bounding box center [336, 148] width 217 height 18
checkbox input "true"
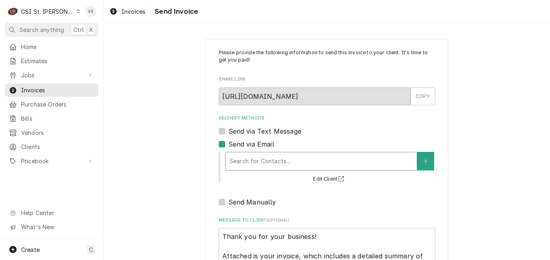
click at [259, 163] on div "Delivery Methods" at bounding box center [320, 161] width 183 height 15
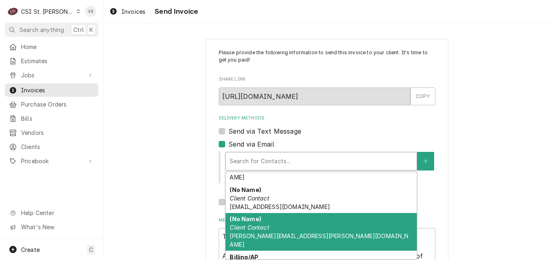
scroll to position [40, 0]
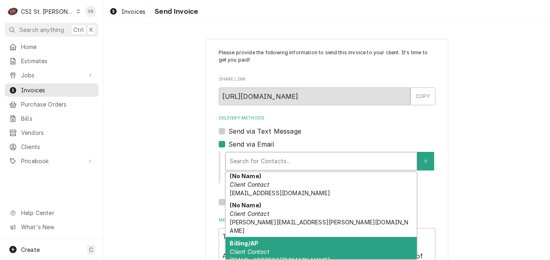
click at [260, 237] on div "Billing/AP Client Contact [EMAIL_ADDRESS][DOMAIN_NAME]" at bounding box center [320, 252] width 191 height 30
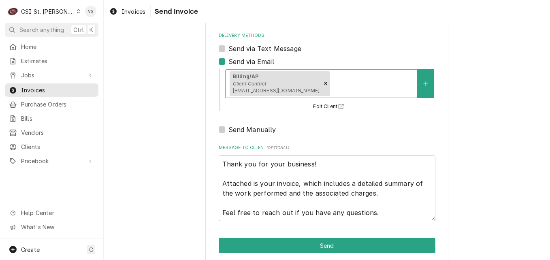
scroll to position [93, 0]
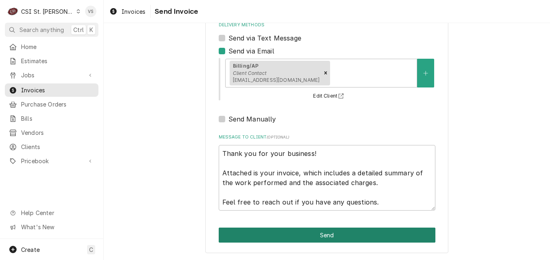
click at [260, 231] on button "Send" at bounding box center [327, 234] width 217 height 15
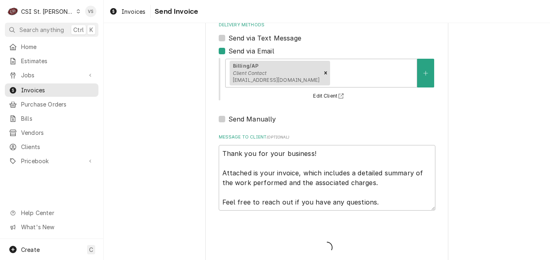
type textarea "x"
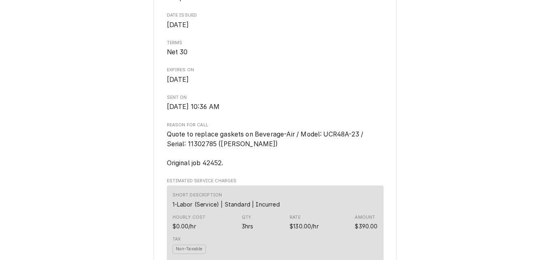
scroll to position [194, 0]
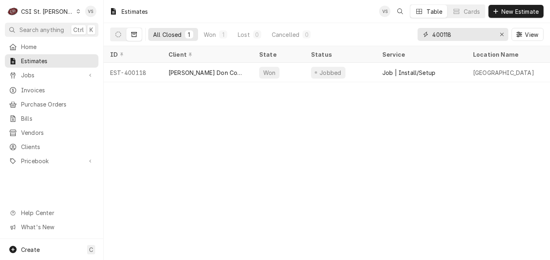
drag, startPoint x: 453, startPoint y: 34, endPoint x: 422, endPoint y: 38, distance: 31.5
click at [422, 38] on div "400118" at bounding box center [462, 34] width 91 height 13
type input "4"
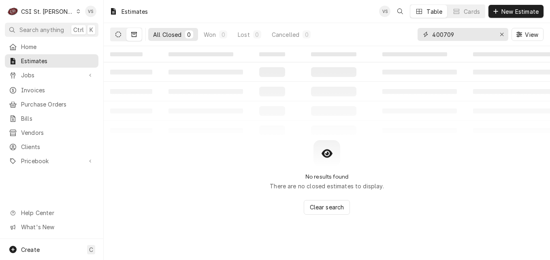
type input "400709"
click at [121, 38] on button "Dynamic Content Wrapper" at bounding box center [117, 34] width 15 height 13
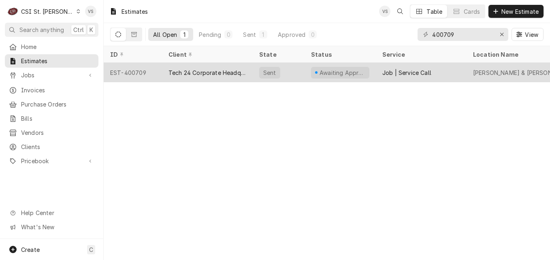
click at [187, 69] on div "Tech 24 Corporate Headquarters" at bounding box center [207, 72] width 78 height 8
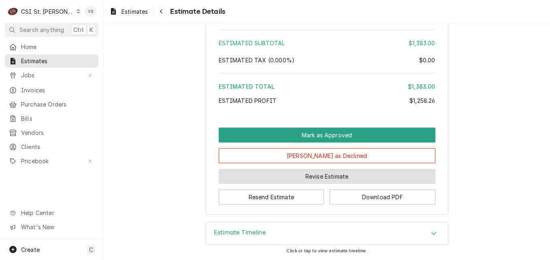
scroll to position [1772, 0]
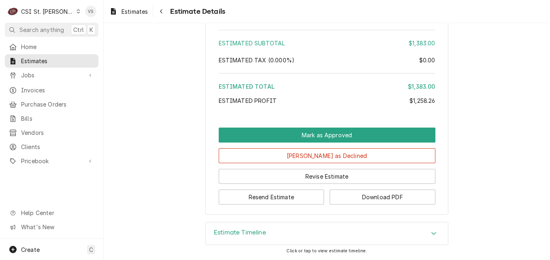
click at [431, 234] on icon "Accordion Header" at bounding box center [434, 233] width 6 height 6
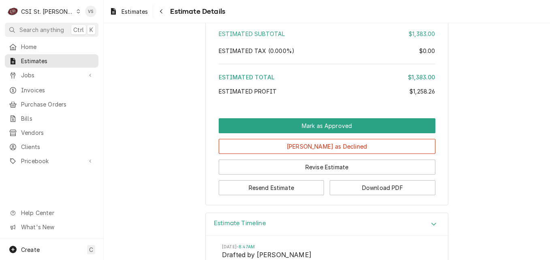
scroll to position [1758, 0]
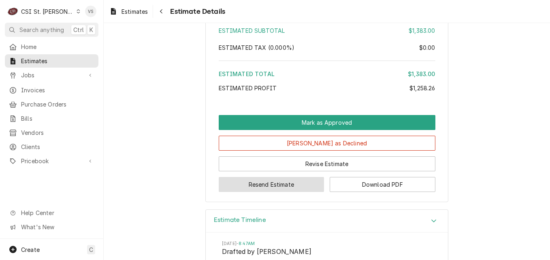
click at [281, 192] on button "Resend Estimate" at bounding box center [272, 184] width 106 height 15
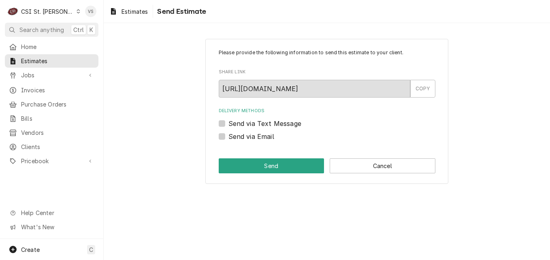
click at [228, 138] on label "Send via Email" at bounding box center [251, 137] width 46 height 10
click at [228, 138] on input "Send via Email" at bounding box center [336, 141] width 217 height 18
checkbox input "true"
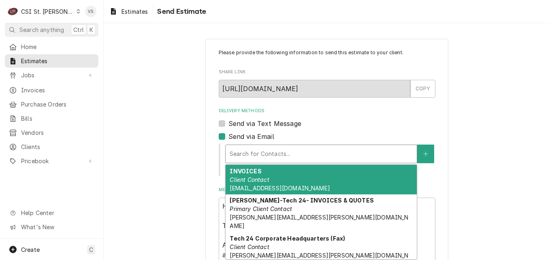
click at [240, 155] on div "Delivery Methods" at bounding box center [320, 154] width 183 height 15
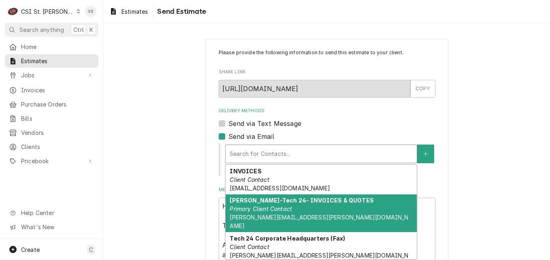
click at [266, 221] on div "Susan McAuley-Tech 24- INVOICES & QUOTES Primary Client Contact SUSAN.MCCAULEY@…" at bounding box center [320, 213] width 191 height 38
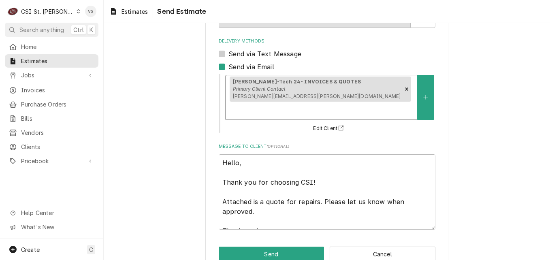
scroll to position [72, 0]
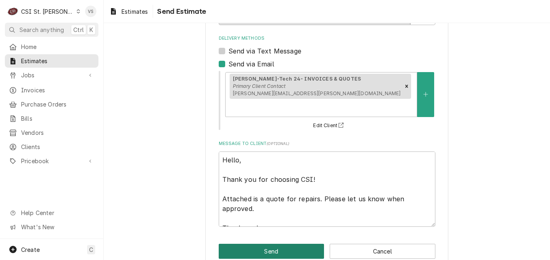
click at [285, 244] on button "Send" at bounding box center [272, 251] width 106 height 15
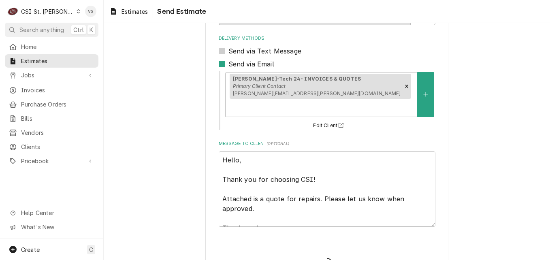
type textarea "x"
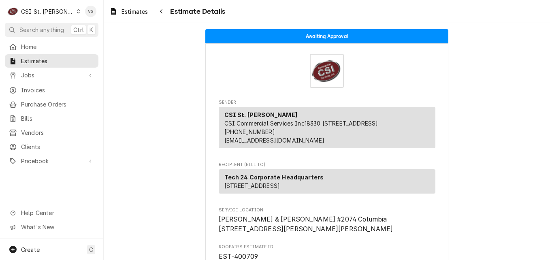
click at [76, 11] on icon "Dynamic Content Wrapper" at bounding box center [78, 11] width 4 height 4
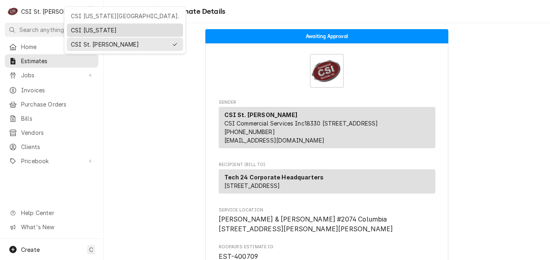
click at [91, 28] on div "CSI [US_STATE]" at bounding box center [125, 30] width 108 height 8
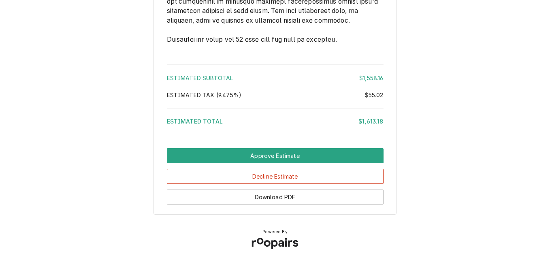
scroll to position [1579, 0]
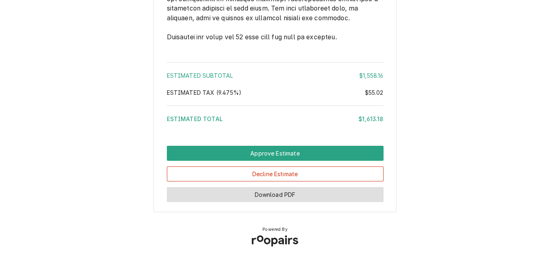
click at [332, 198] on button "Download PDF" at bounding box center [275, 194] width 217 height 15
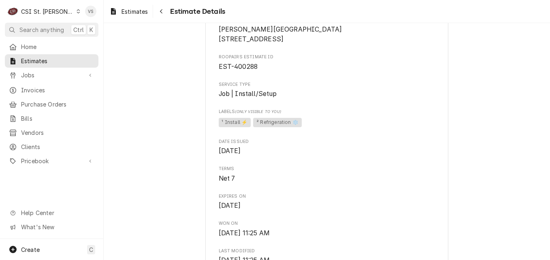
scroll to position [162, 0]
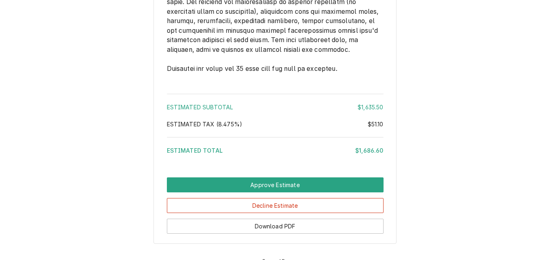
scroll to position [1578, 0]
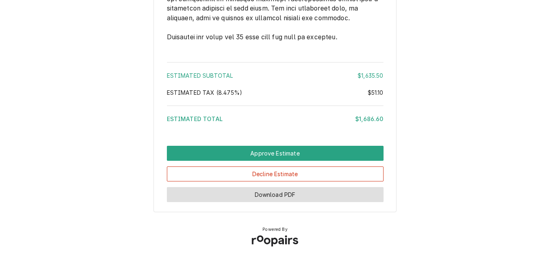
click at [278, 196] on button "Download PDF" at bounding box center [275, 194] width 217 height 15
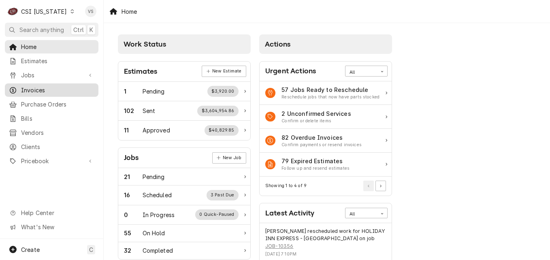
click at [37, 86] on span "Invoices" at bounding box center [57, 90] width 73 height 8
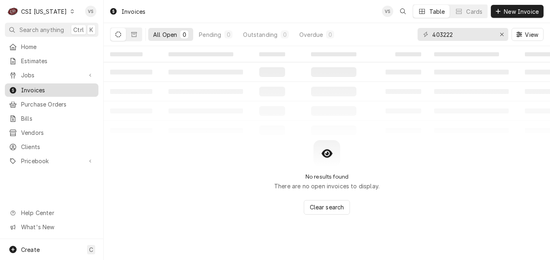
click at [40, 89] on span "Invoices" at bounding box center [57, 90] width 73 height 8
click at [452, 36] on input "403222" at bounding box center [462, 34] width 61 height 13
click at [57, 91] on span "Invoices" at bounding box center [57, 90] width 73 height 8
click at [425, 35] on div "403222" at bounding box center [462, 34] width 91 height 13
click at [462, 38] on input "403222" at bounding box center [462, 34] width 61 height 13
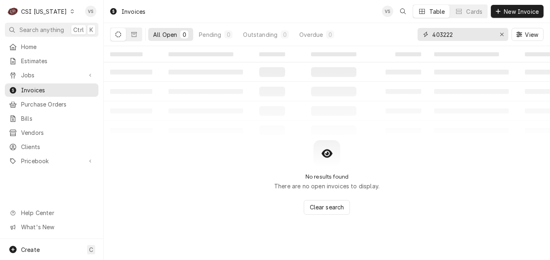
click at [461, 34] on input "403222" at bounding box center [462, 34] width 61 height 13
click at [457, 34] on input "403222" at bounding box center [462, 34] width 61 height 13
click at [429, 34] on div "403222" at bounding box center [462, 34] width 91 height 13
type input "1"
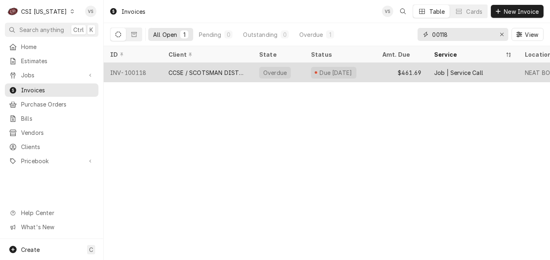
type input "00118"
click at [217, 73] on div "CCSE / SCOTSMAN DISTRIBUTOR" at bounding box center [207, 72] width 78 height 8
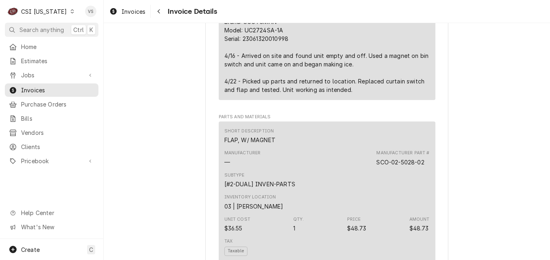
scroll to position [526, 0]
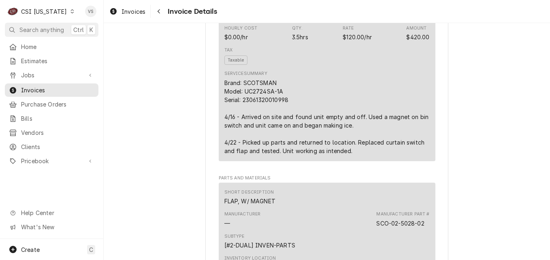
click at [70, 11] on icon "Dynamic Content Wrapper" at bounding box center [72, 11] width 4 height 4
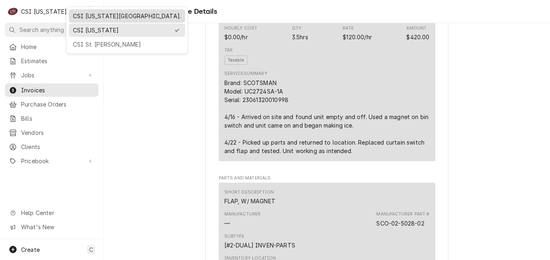
click at [91, 17] on div "CSI [US_STATE][GEOGRAPHIC_DATA]." at bounding box center [127, 16] width 108 height 8
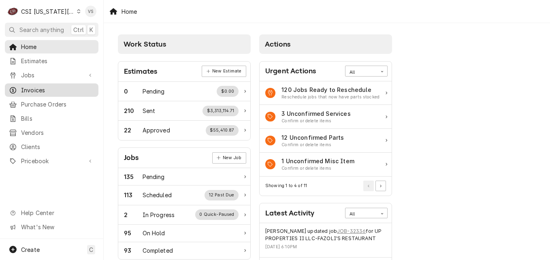
click at [47, 87] on span "Invoices" at bounding box center [57, 90] width 73 height 8
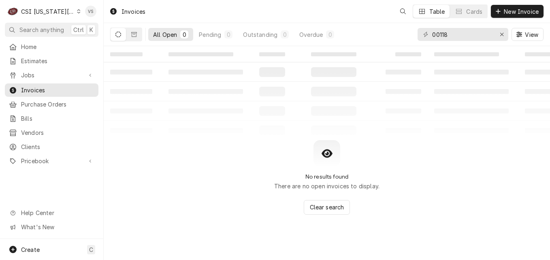
click at [65, 89] on span "Invoices" at bounding box center [57, 90] width 73 height 8
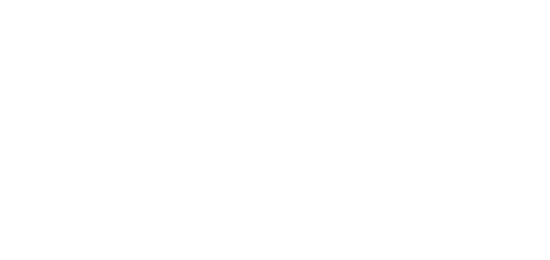
drag, startPoint x: 457, startPoint y: 36, endPoint x: 436, endPoint y: 35, distance: 20.3
click at [422, 36] on div "Dynamic Content Wrapper" at bounding box center [275, 130] width 550 height 260
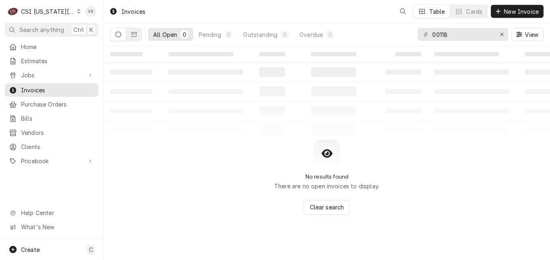
click at [434, 35] on div "C CSI [US_STATE] City. VS Search anything Ctrl K Home Estimates Jobs Jobs Job S…" at bounding box center [275, 130] width 550 height 260
click at [431, 36] on div "00118" at bounding box center [462, 34] width 91 height 13
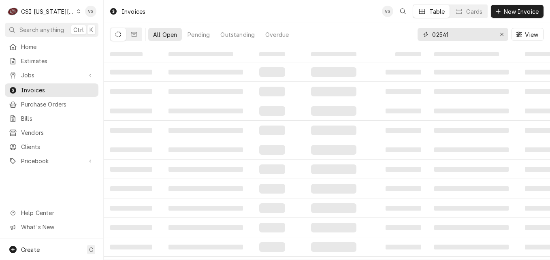
click at [446, 36] on input "02541" at bounding box center [462, 34] width 61 height 13
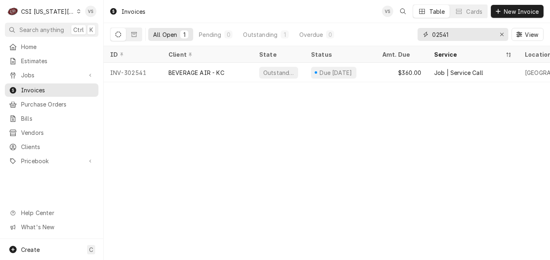
click at [432, 35] on input "02541" at bounding box center [462, 34] width 61 height 13
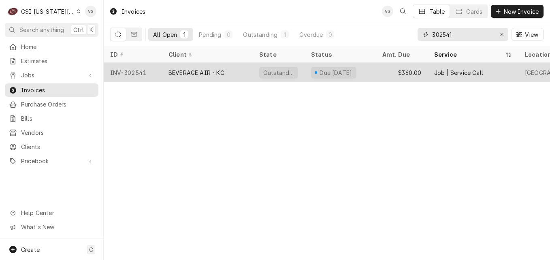
type input "302541"
click at [212, 72] on div "BEVERAGE AIR - KC" at bounding box center [196, 72] width 56 height 8
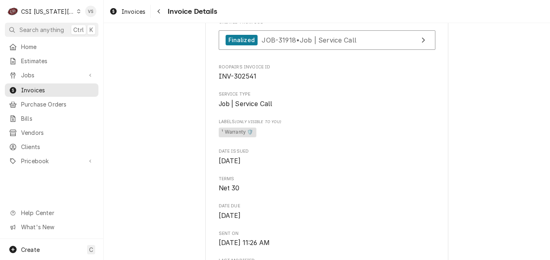
scroll to position [283, 0]
